Goal: Task Accomplishment & Management: Manage account settings

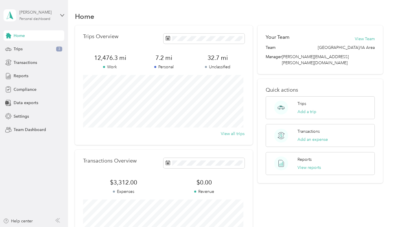
click at [28, 21] on div "Personal dashboard" at bounding box center [34, 18] width 31 height 3
click at [27, 51] on div "Team dashboard" at bounding box center [97, 48] width 179 height 10
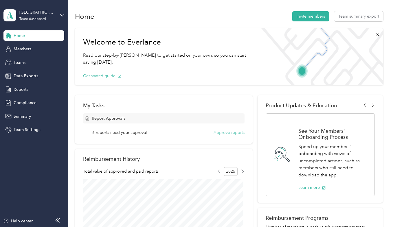
click at [234, 135] on button "Approve reports" at bounding box center [229, 133] width 31 height 6
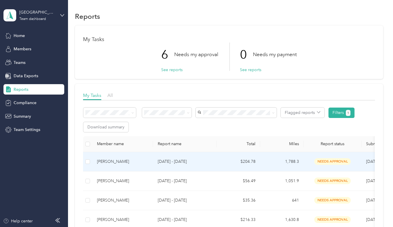
click at [227, 161] on td "$204.78" at bounding box center [238, 161] width 43 height 19
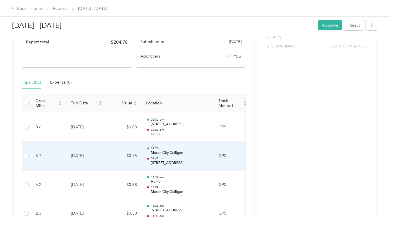
scroll to position [67, 0]
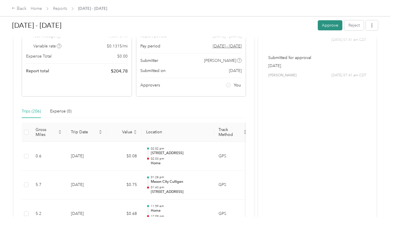
click at [318, 30] on button "Approve" at bounding box center [330, 25] width 25 height 10
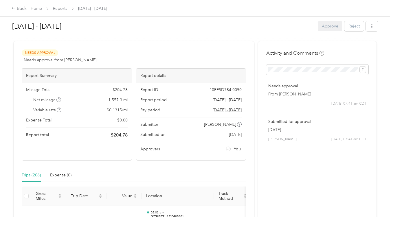
scroll to position [0, 0]
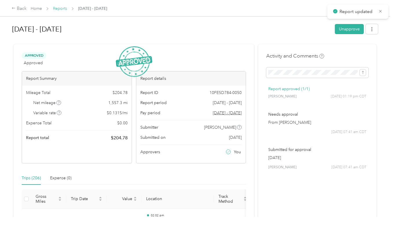
click at [64, 8] on link "Reports" at bounding box center [60, 8] width 14 height 5
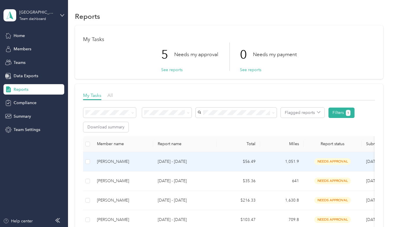
click at [198, 157] on td "[DATE] - [DATE]" at bounding box center [185, 161] width 64 height 19
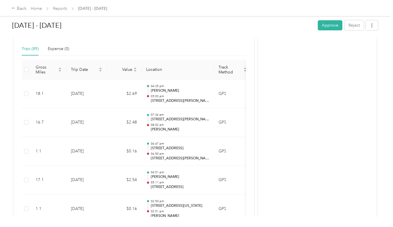
scroll to position [113, 0]
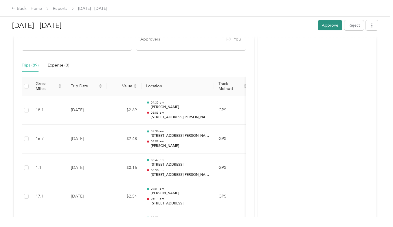
click at [334, 25] on button "Approve" at bounding box center [330, 25] width 25 height 10
click at [64, 8] on link "Reports" at bounding box center [60, 8] width 14 height 5
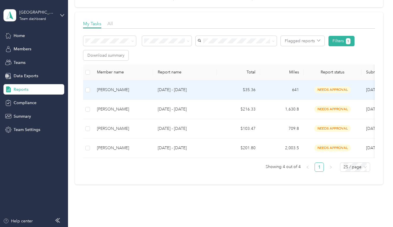
scroll to position [87, 0]
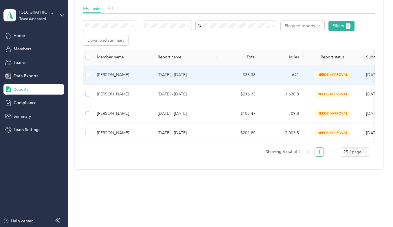
click at [209, 72] on p "[DATE] - [DATE]" at bounding box center [185, 75] width 54 height 6
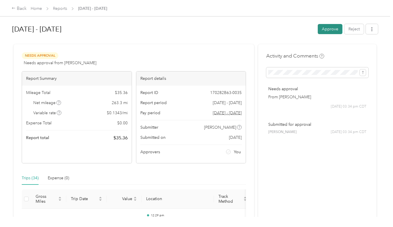
click at [324, 30] on button "Approve" at bounding box center [330, 29] width 25 height 10
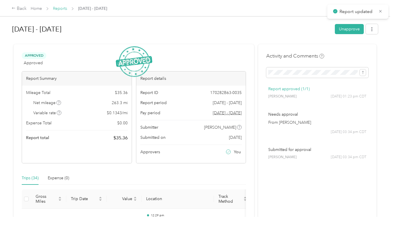
click at [63, 8] on link "Reports" at bounding box center [60, 8] width 14 height 5
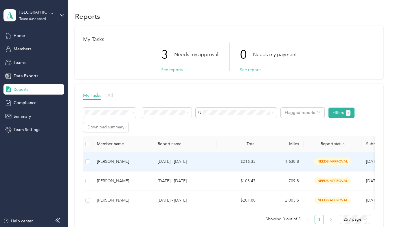
click at [220, 163] on td "$216.33" at bounding box center [238, 161] width 43 height 19
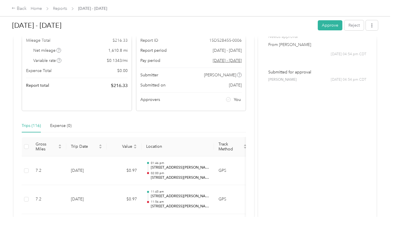
scroll to position [51, 0]
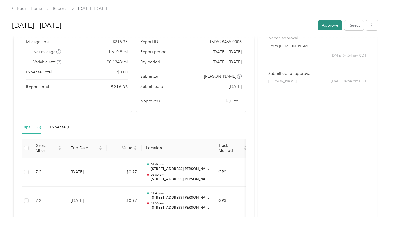
click at [323, 27] on button "Approve" at bounding box center [330, 25] width 25 height 10
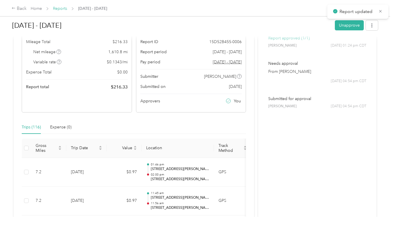
click at [64, 11] on link "Reports" at bounding box center [60, 8] width 14 height 5
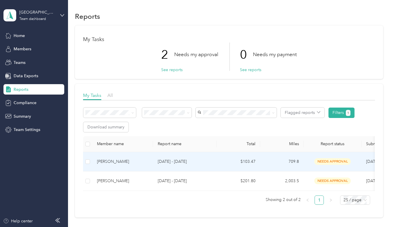
click at [218, 161] on td "$103.47" at bounding box center [238, 161] width 43 height 19
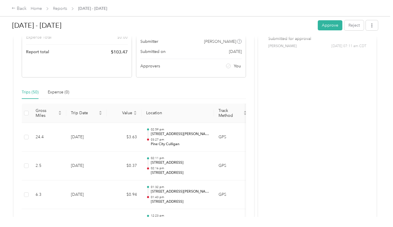
scroll to position [29, 0]
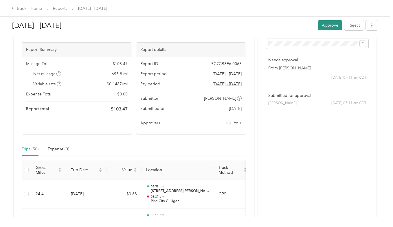
click at [327, 23] on button "Approve" at bounding box center [330, 25] width 25 height 10
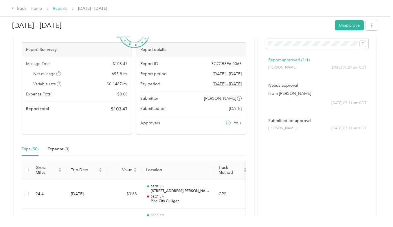
click at [60, 7] on link "Reports" at bounding box center [60, 8] width 14 height 5
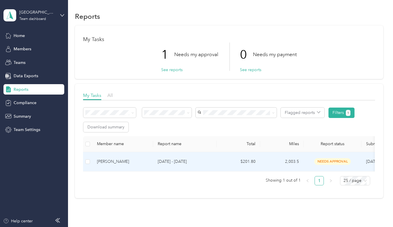
click at [199, 155] on td "[DATE] - [DATE]" at bounding box center [185, 161] width 64 height 19
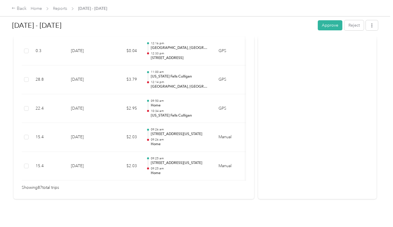
scroll to position [2547, 0]
